Goal: Entertainment & Leisure: Consume media (video, audio)

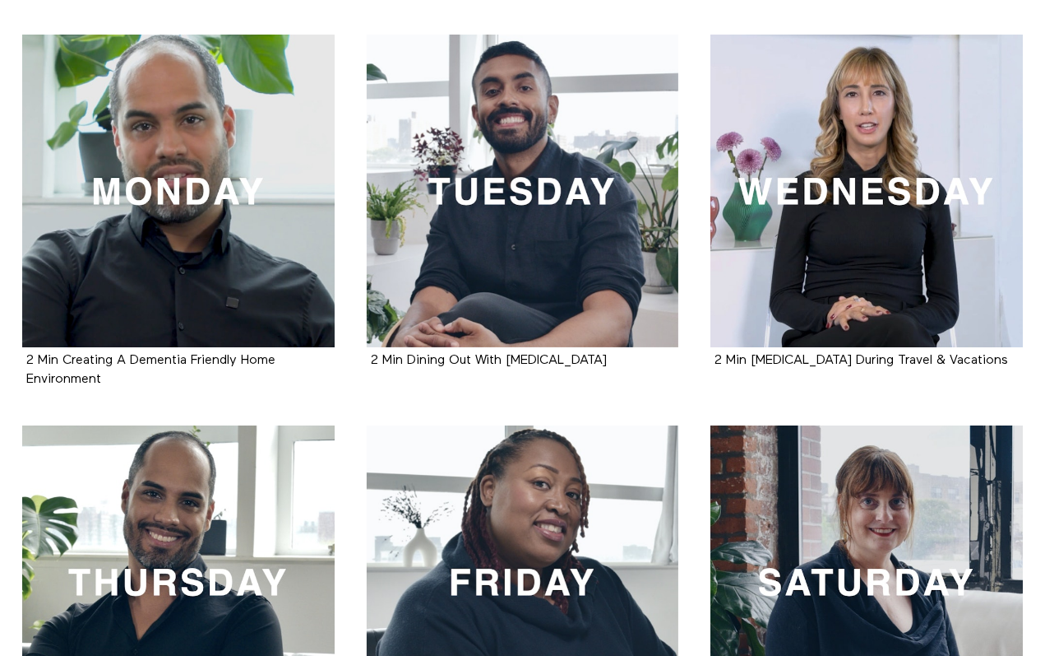
scroll to position [322, 0]
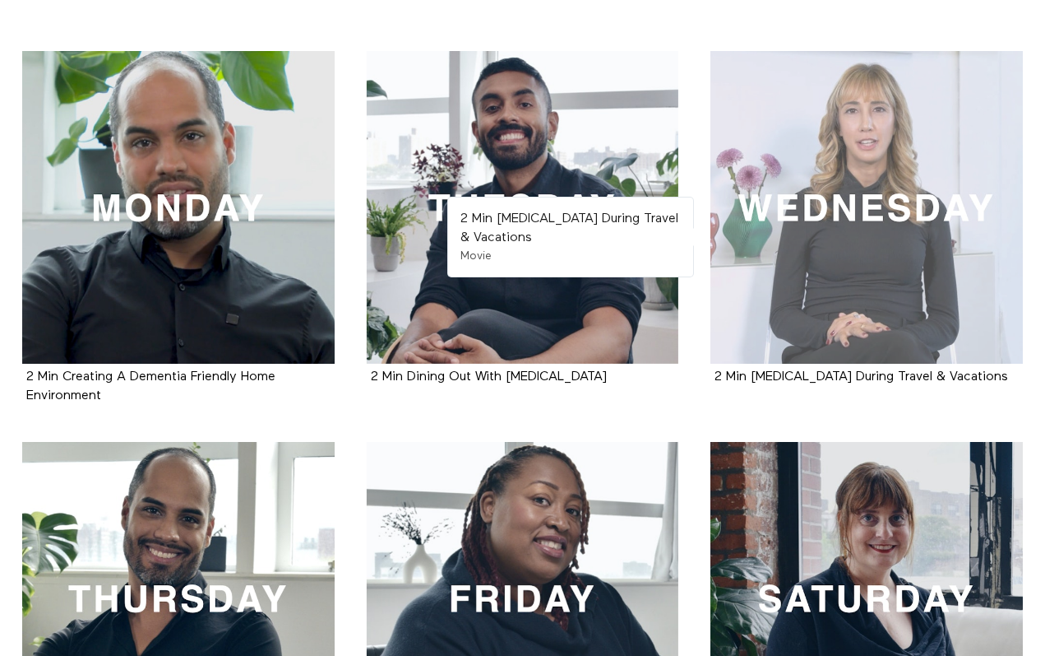
click at [840, 247] on div at bounding box center [867, 207] width 313 height 313
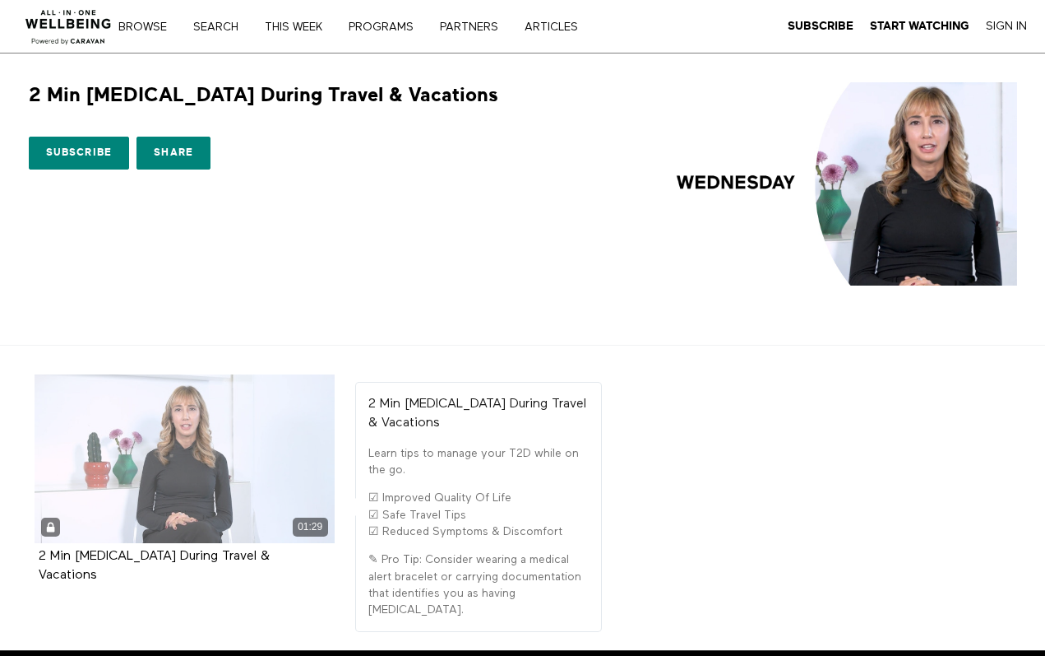
click at [104, 430] on div "01:29" at bounding box center [185, 458] width 300 height 169
